Goal: Task Accomplishment & Management: Use online tool/utility

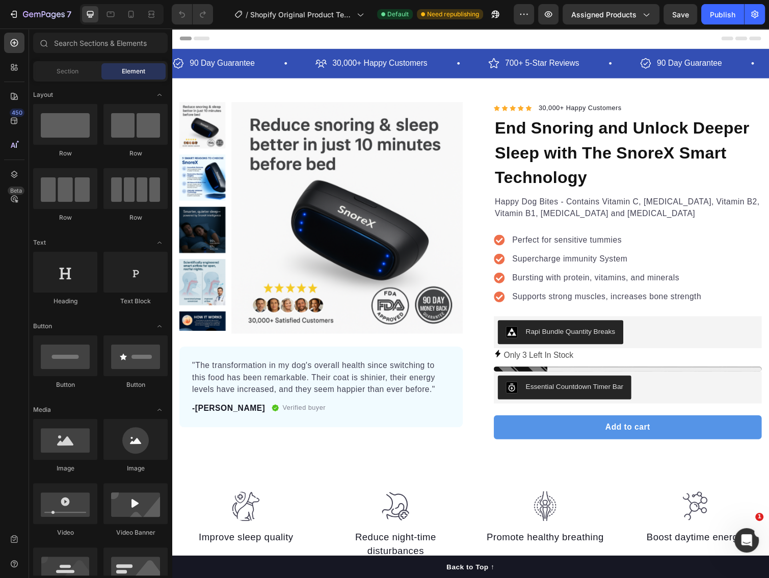
drag, startPoint x: 172, startPoint y: 29, endPoint x: 658, endPoint y: 340, distance: 577.3
click at [658, 340] on div "Rapi Bundle Quantity Breaks" at bounding box center [638, 339] width 266 height 24
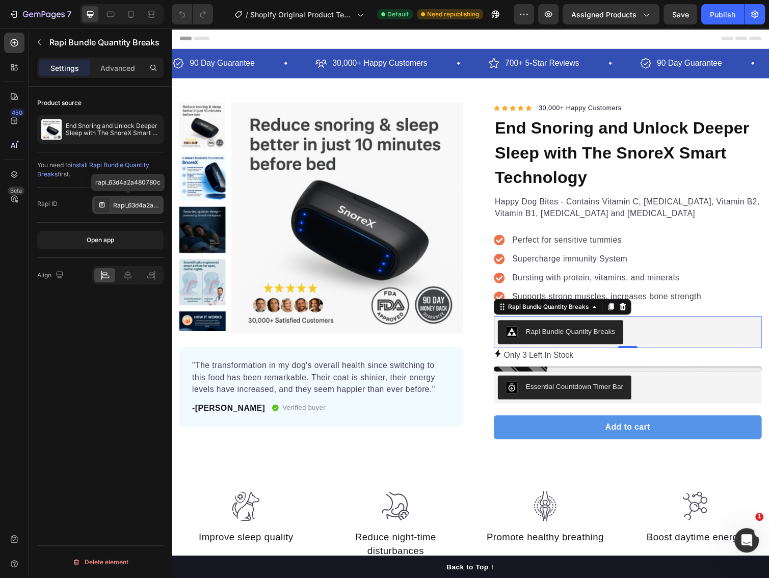
click at [128, 203] on div "Rapi_63d4a2a480780c" at bounding box center [137, 205] width 48 height 9
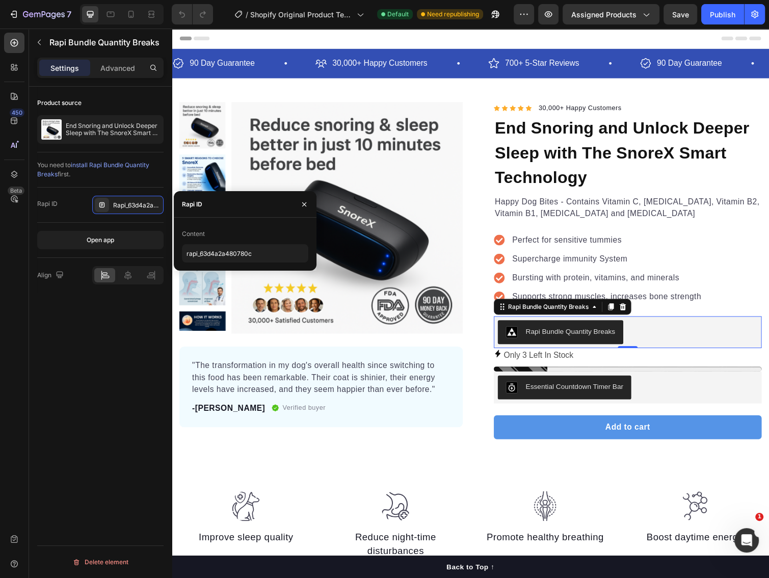
click at [97, 392] on div "Product source End Snoring and Unlock Deeper Sleep with The SnoreX Smart Techno…" at bounding box center [100, 347] width 143 height 520
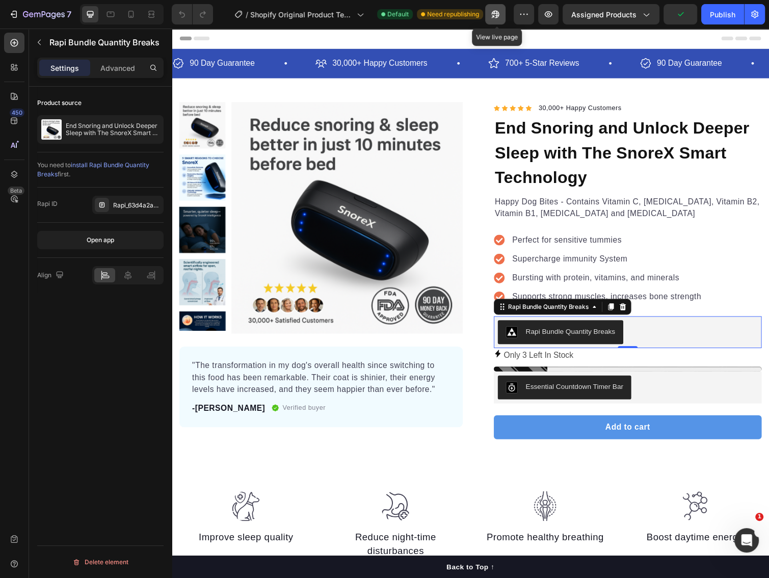
click at [500, 12] on icon "button" at bounding box center [495, 14] width 10 height 10
click at [116, 202] on div "Rapi_63d4a2a480780c" at bounding box center [137, 205] width 48 height 9
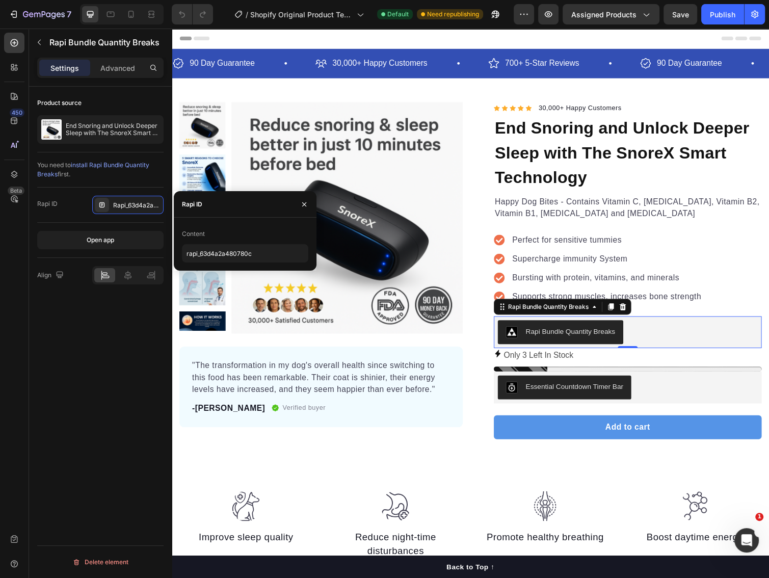
click at [86, 377] on div "Product source End Snoring and Unlock Deeper Sleep with The SnoreX Smart Techno…" at bounding box center [100, 347] width 143 height 520
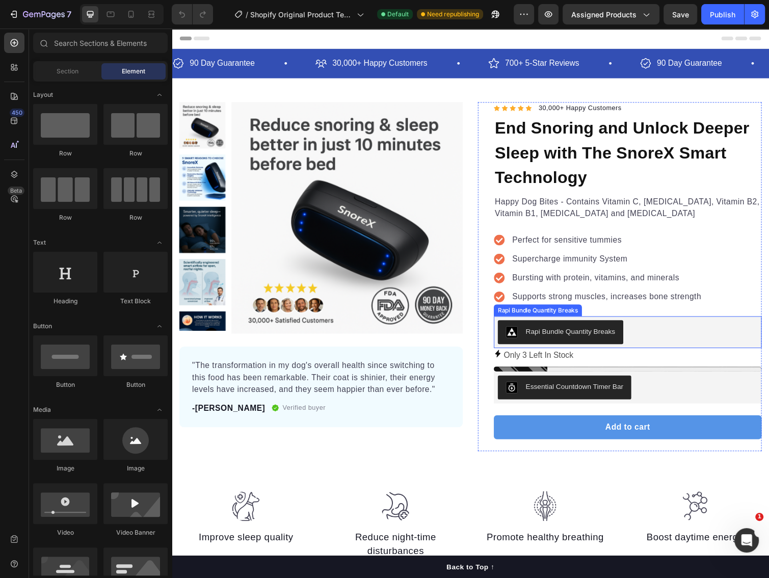
click at [680, 348] on div "Rapi Bundle Quantity Breaks" at bounding box center [638, 339] width 266 height 24
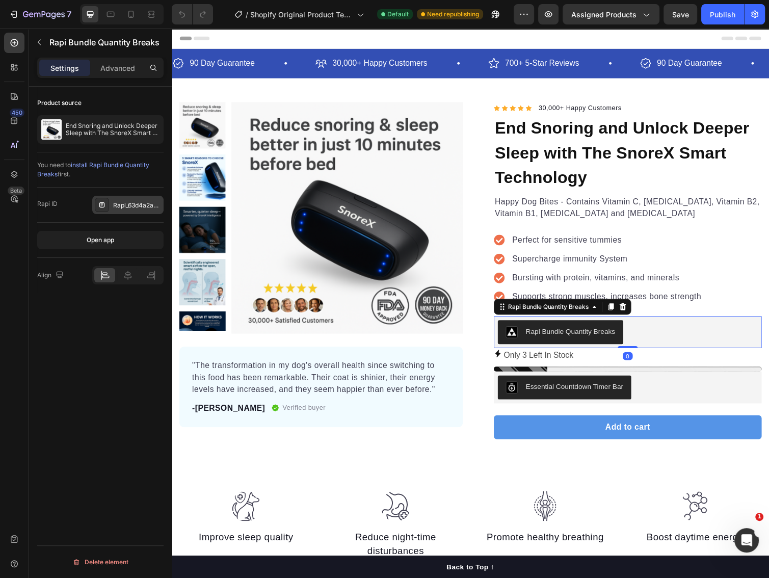
click at [121, 206] on div "Rapi_63d4a2a480780c" at bounding box center [137, 205] width 48 height 9
click at [46, 14] on icon "button" at bounding box center [44, 15] width 42 height 9
